Goal: Book appointment/travel/reservation

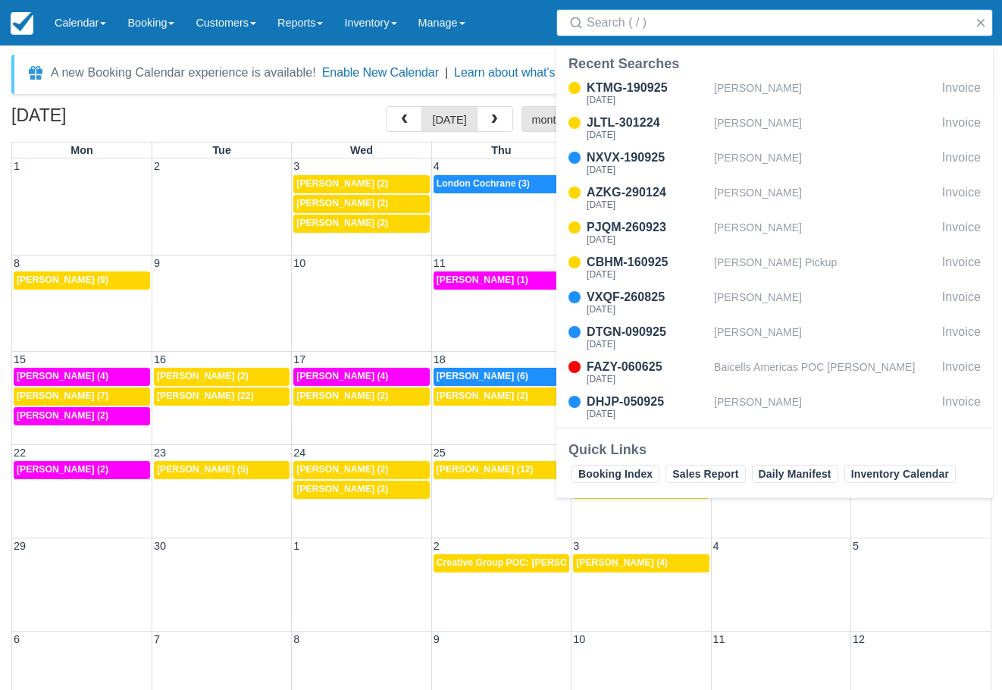
select select
click at [147, 15] on link "Booking" at bounding box center [151, 22] width 68 height 45
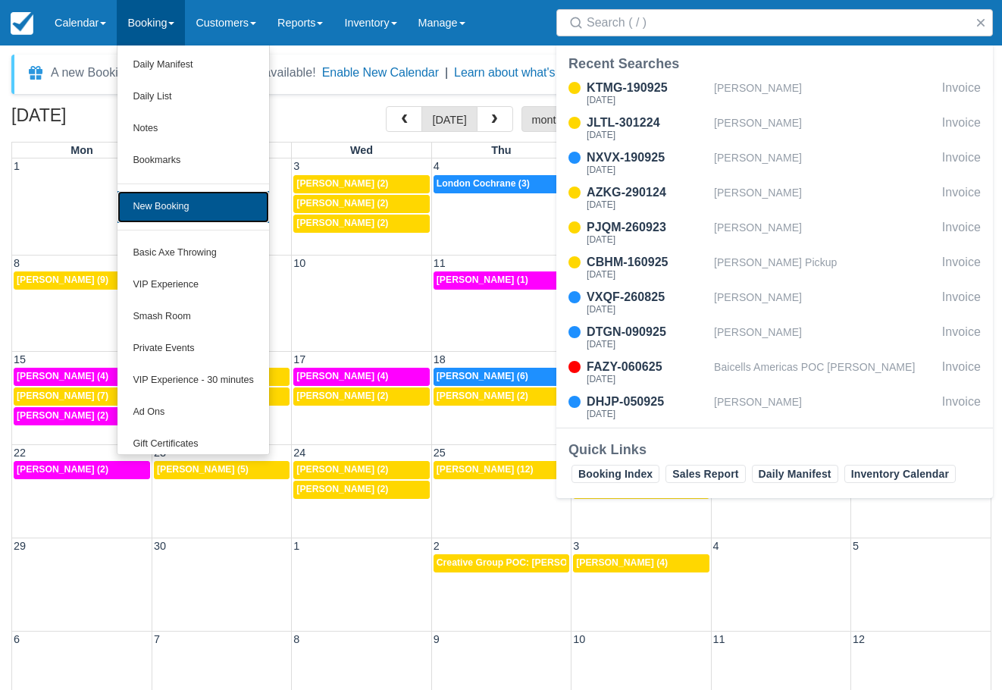
click at [159, 211] on link "New Booking" at bounding box center [192, 207] width 151 height 32
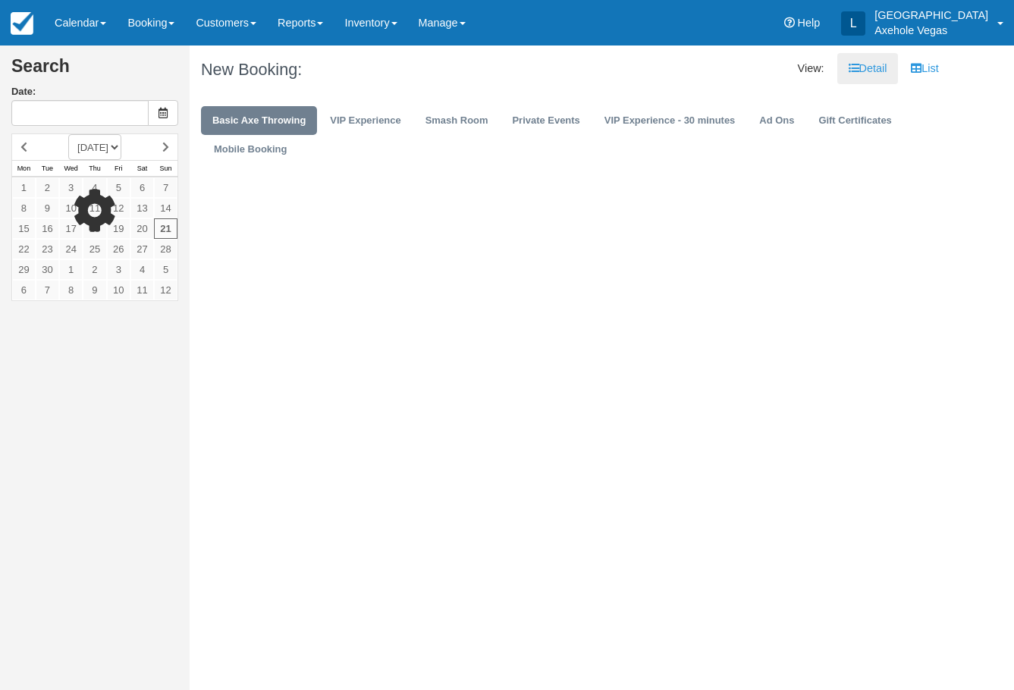
type input "[DATE]"
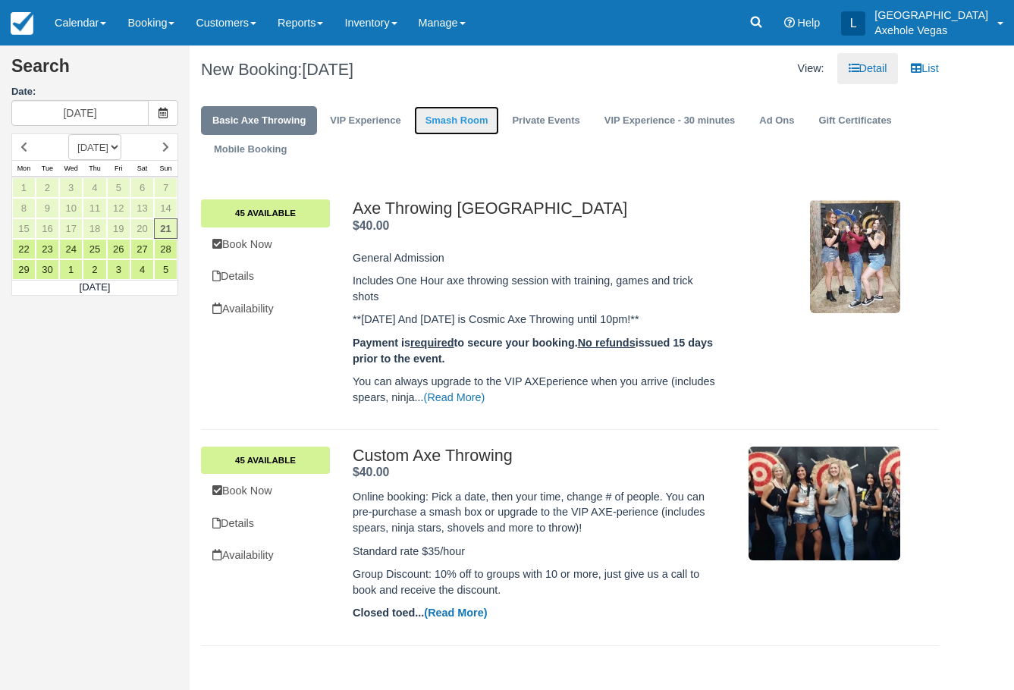
click at [460, 118] on link "Smash Room" at bounding box center [457, 121] width 86 height 30
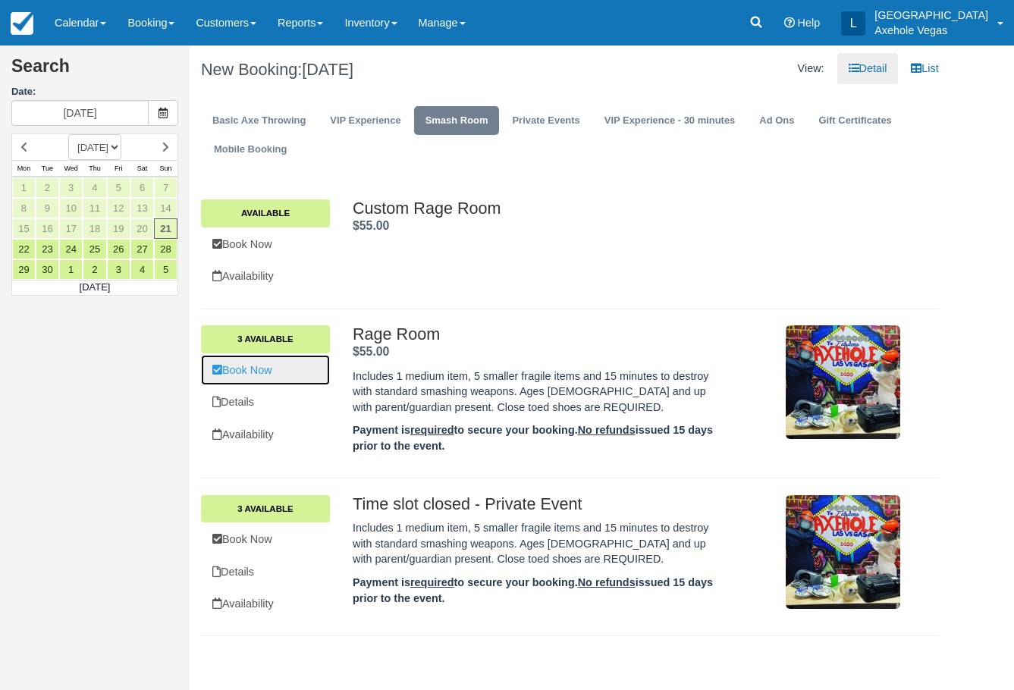
click at [274, 371] on link "Book Now" at bounding box center [265, 370] width 129 height 31
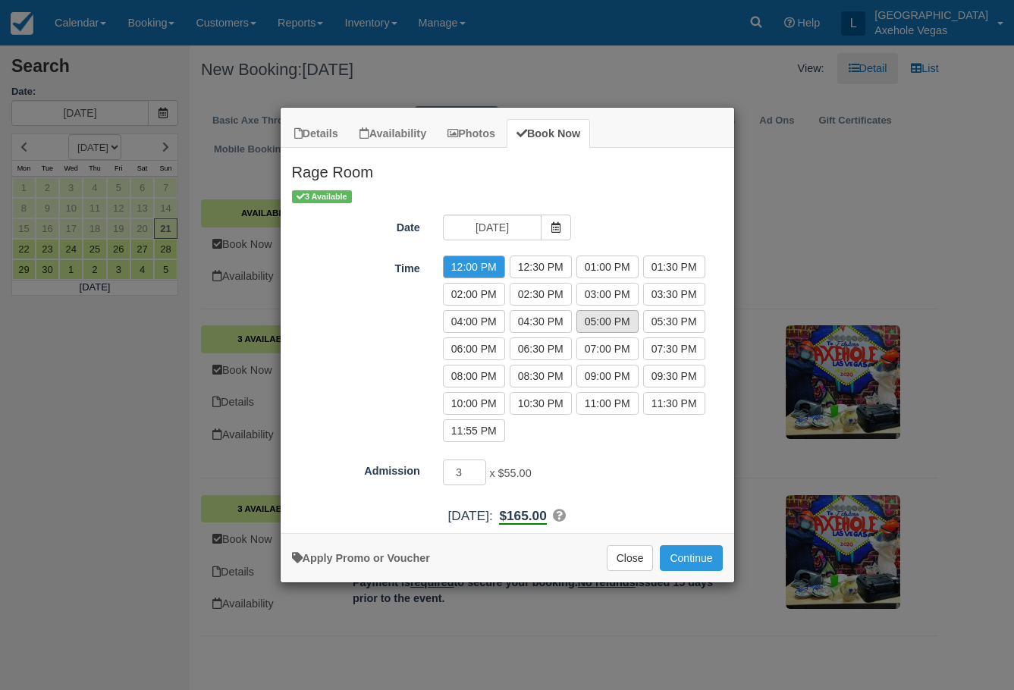
click at [631, 329] on label "05:00 PM" at bounding box center [607, 321] width 62 height 23
radio input "true"
click at [470, 473] on input "3" at bounding box center [465, 472] width 44 height 26
type input "2"
click at [481, 473] on input "2" at bounding box center [465, 472] width 44 height 26
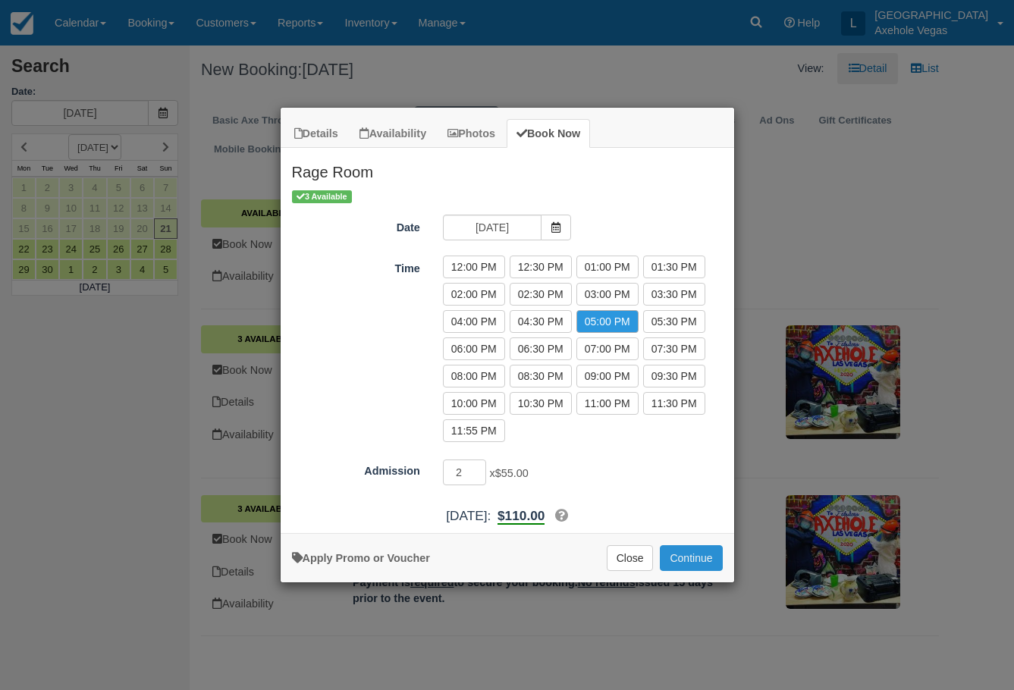
click at [688, 551] on button "Continue" at bounding box center [690, 558] width 62 height 26
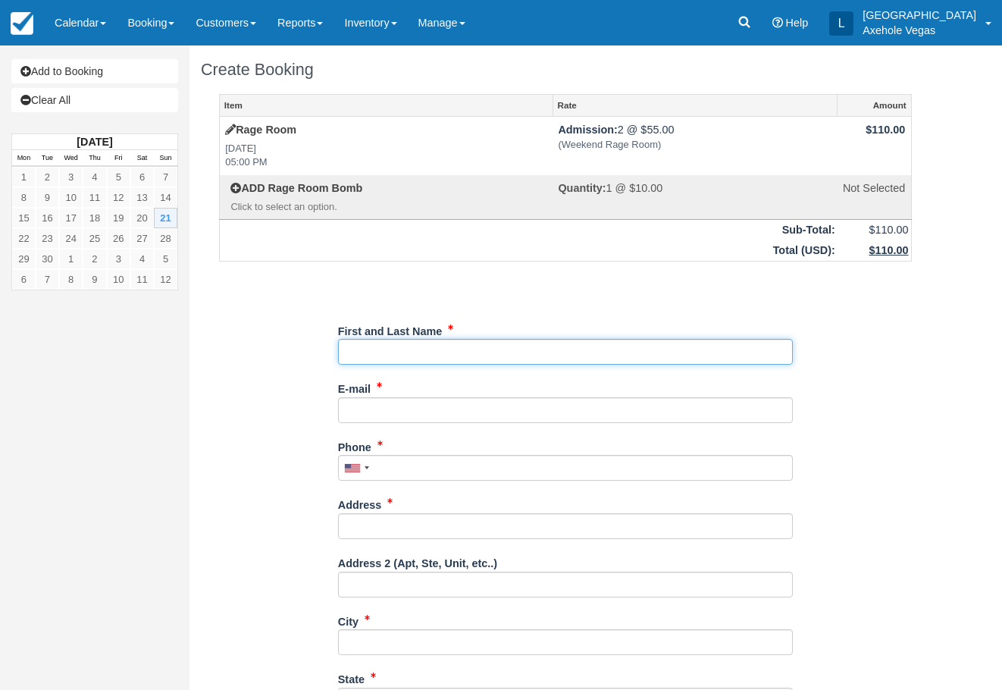
click at [466, 355] on input "First and Last Name" at bounding box center [565, 352] width 455 height 26
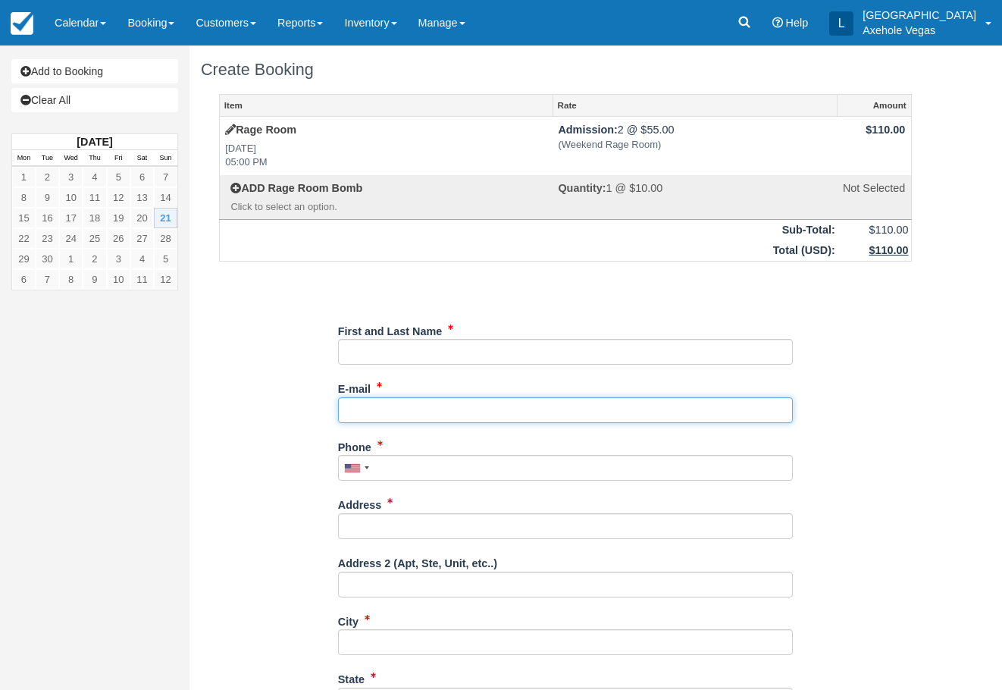
click at [482, 413] on input "E-mail" at bounding box center [565, 410] width 455 height 26
type input "axeholevegas@gmail.com"
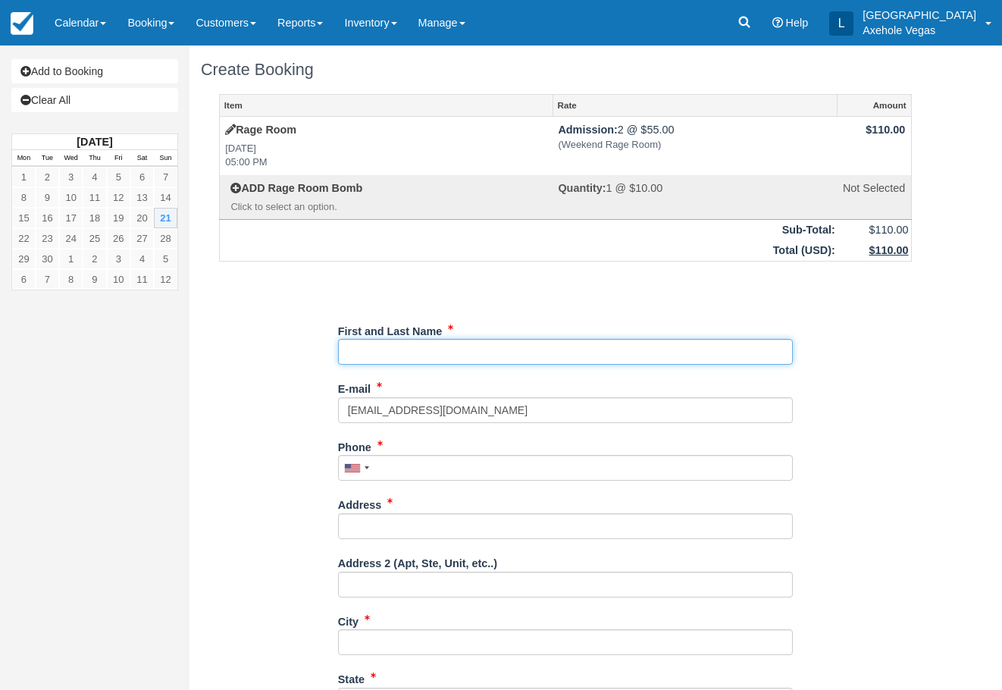
type input "London Cochrane"
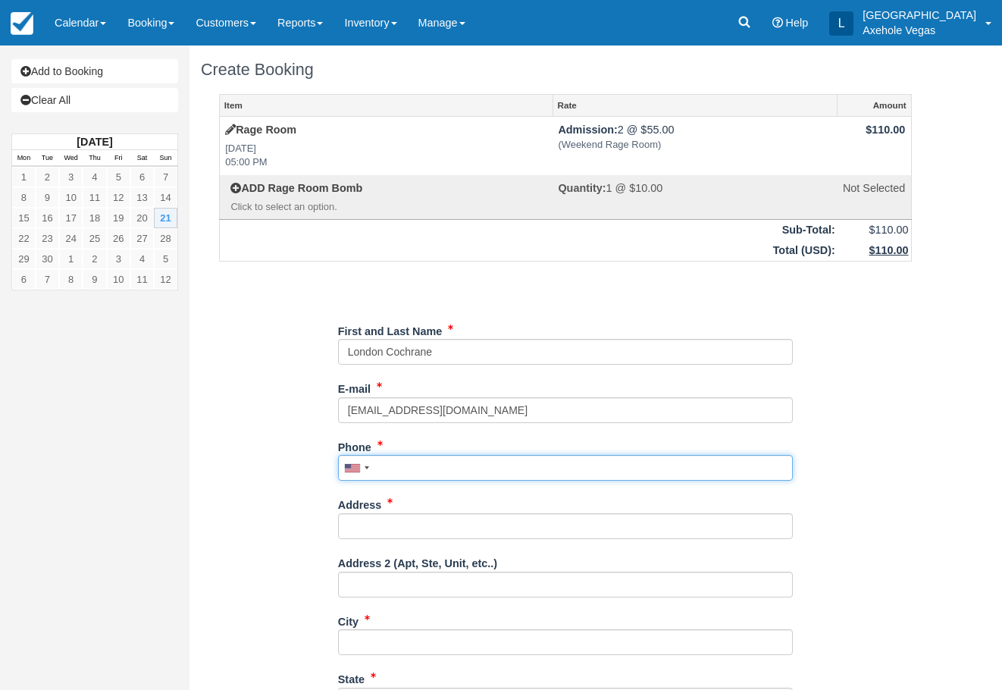
type input "7027767640"
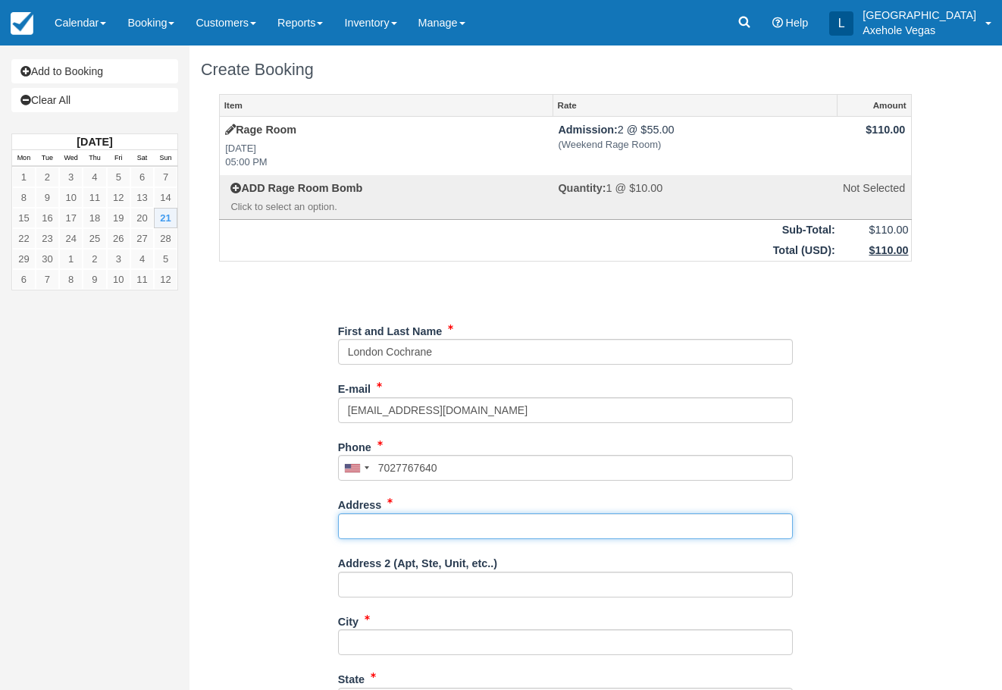
type input "450 Fremont street"
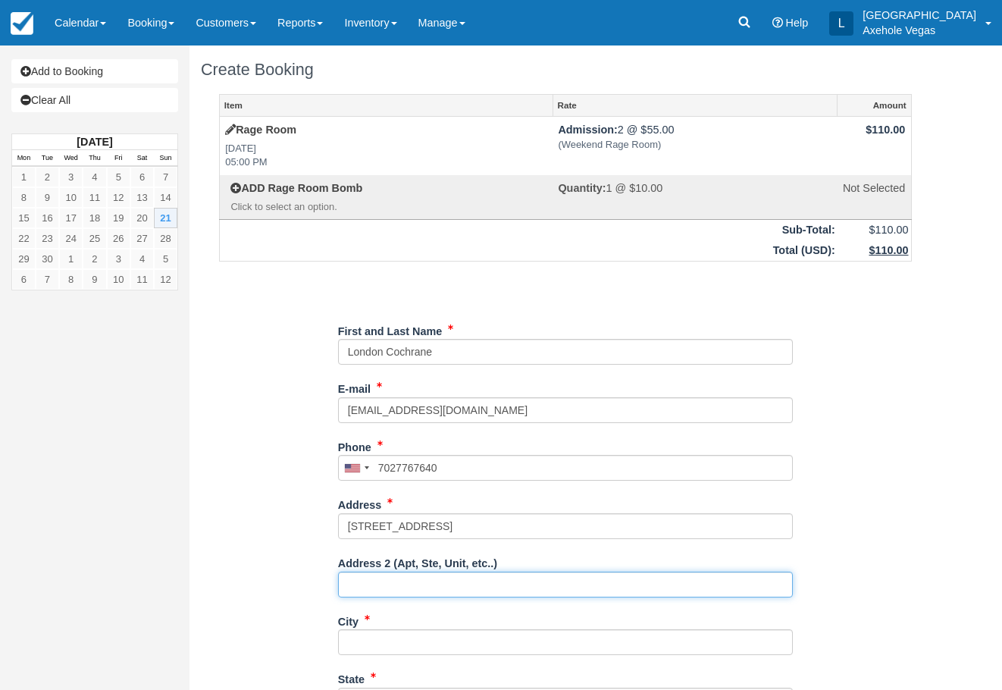
type input "Ste 163"
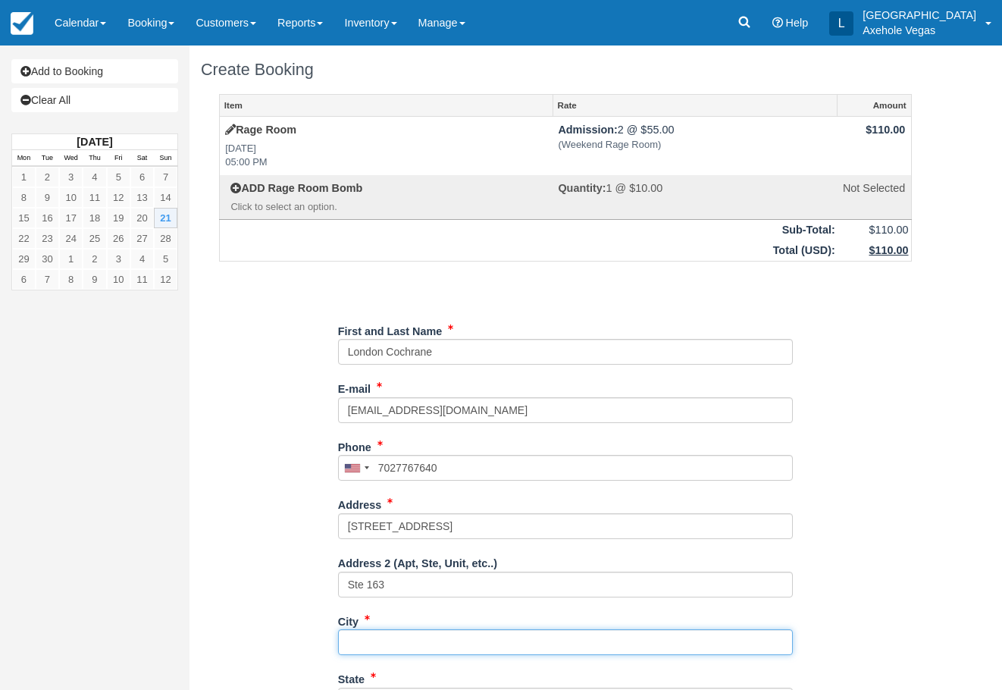
type input "las vegas"
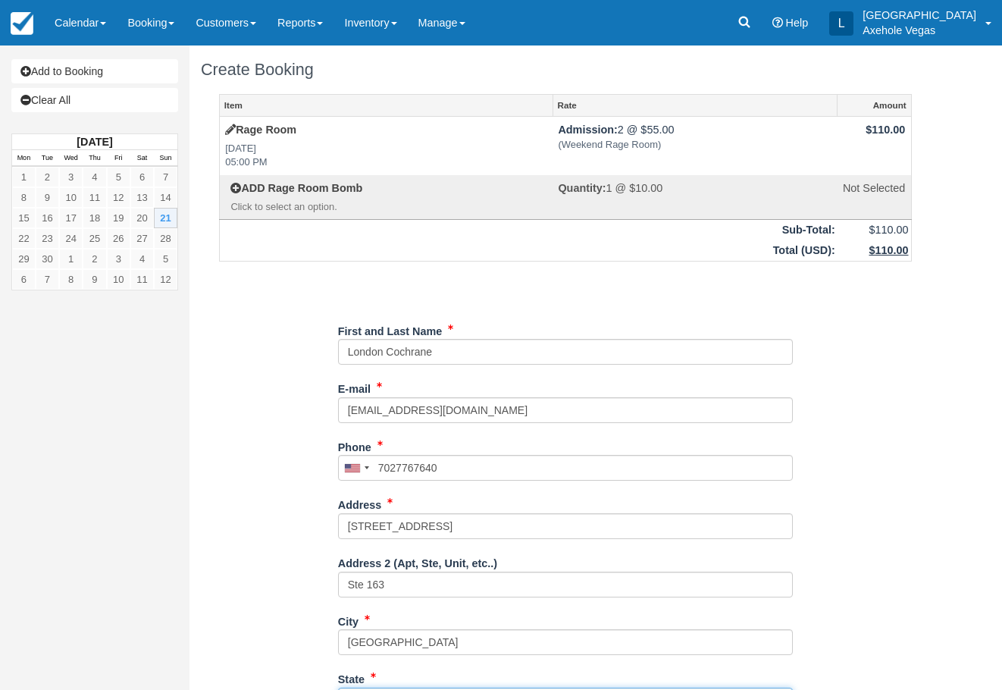
type input "NV"
type input "United States"
type input "89101"
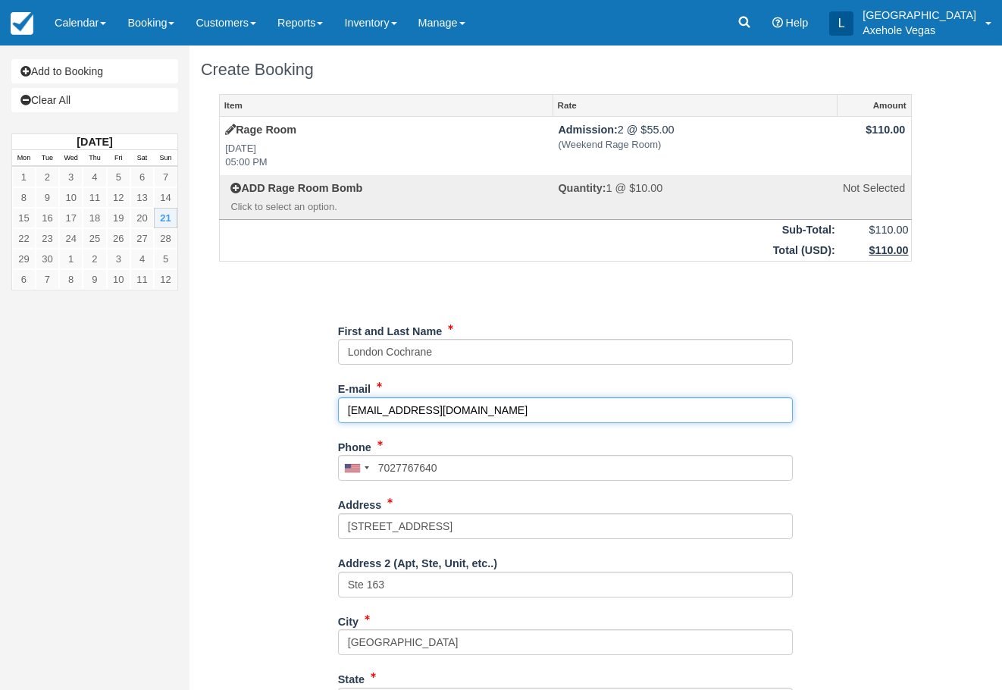
type input "(702) 776-7640"
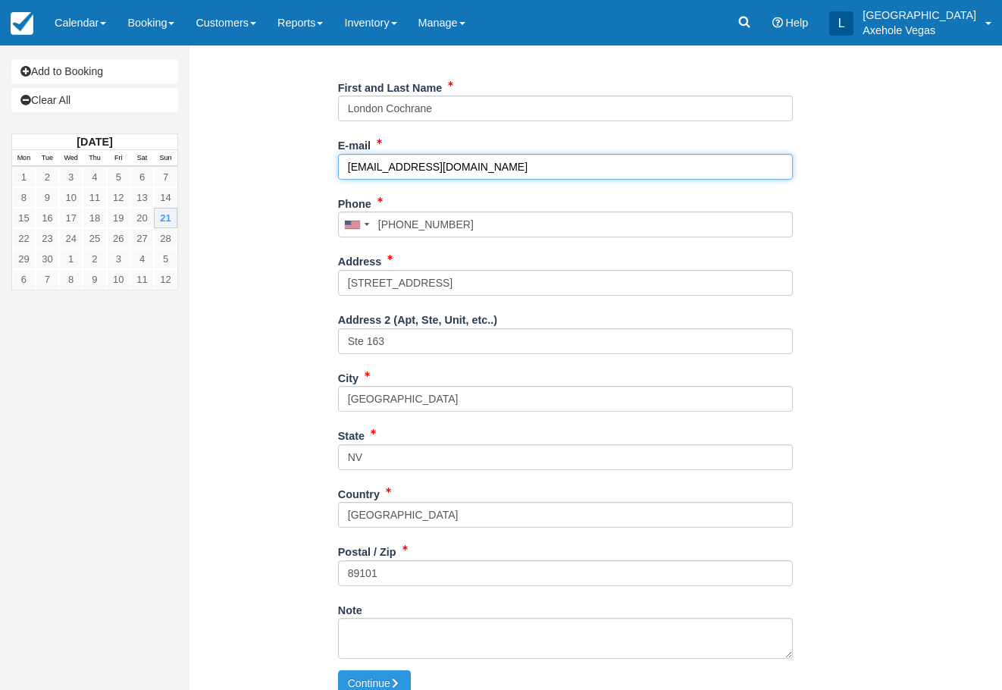
scroll to position [261, 0]
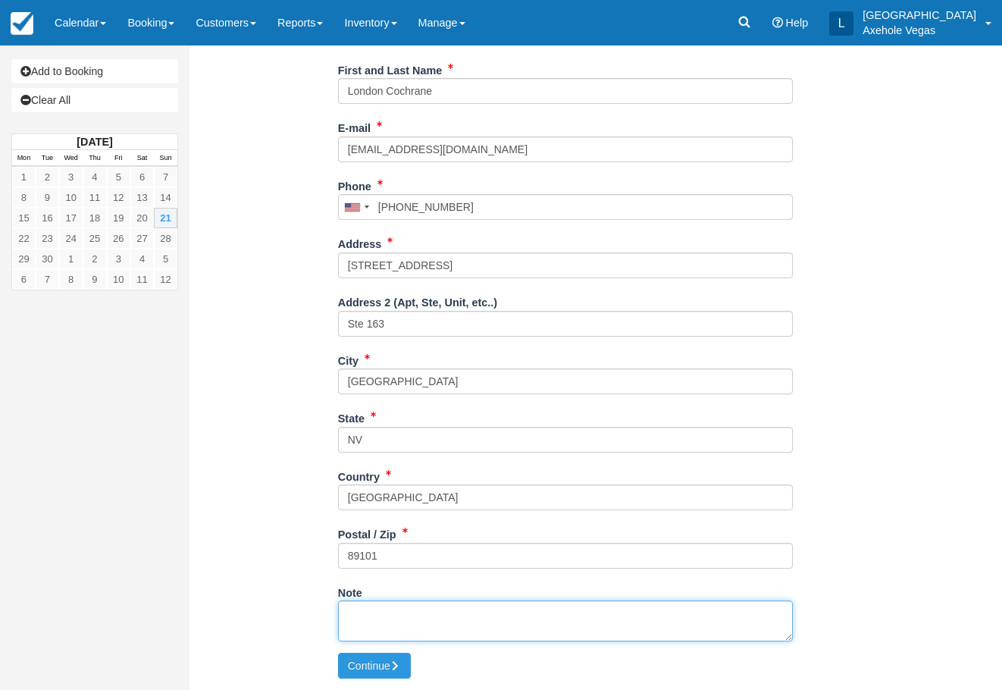
click at [408, 609] on textarea "Note" at bounding box center [565, 620] width 455 height 41
type textarea "time block ~EC"
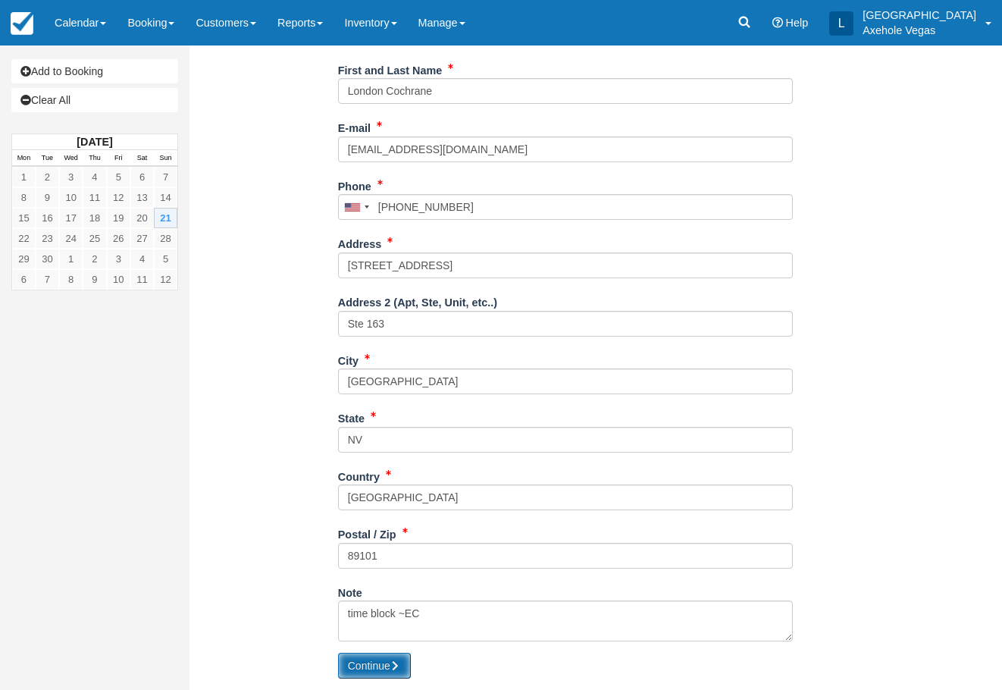
click at [393, 664] on icon "submit" at bounding box center [395, 665] width 11 height 11
type input "+17027767640"
